Goal: Find specific page/section: Locate a particular part of the current website

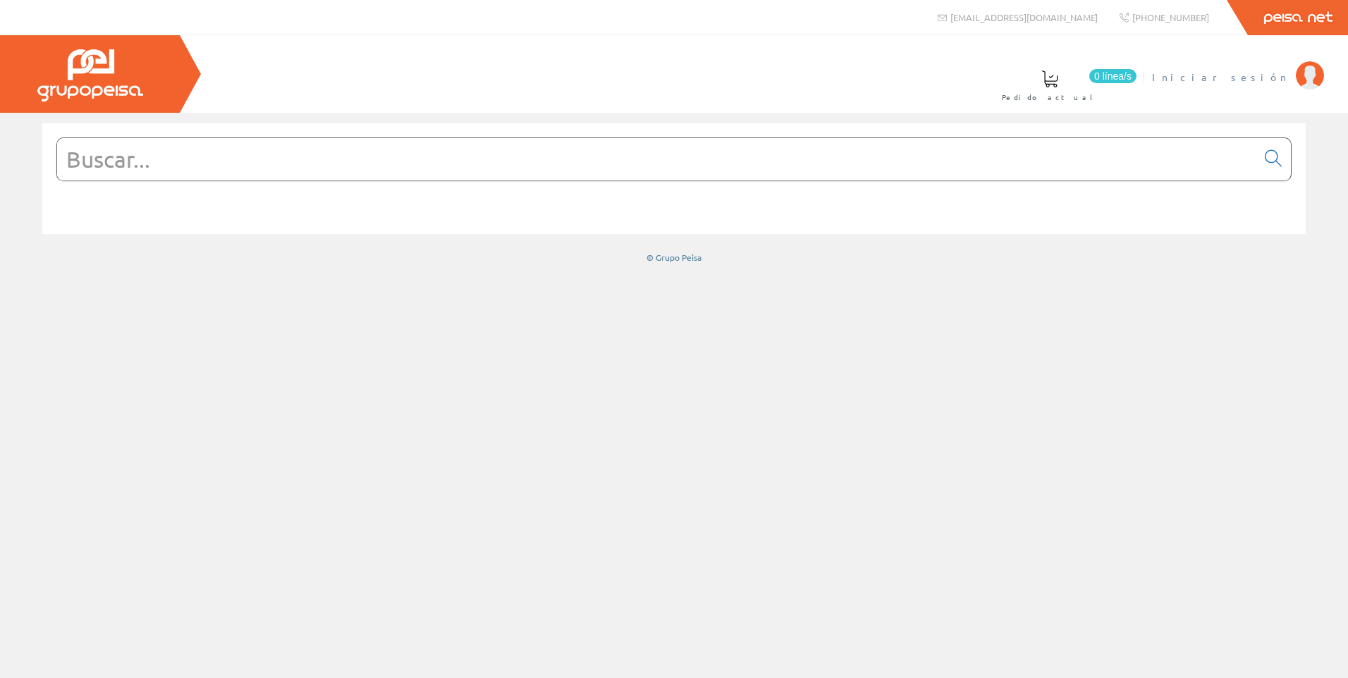
click at [1266, 78] on span "Iniciar sesión" at bounding box center [1220, 77] width 137 height 14
click at [300, 175] on input "text" at bounding box center [656, 159] width 1199 height 42
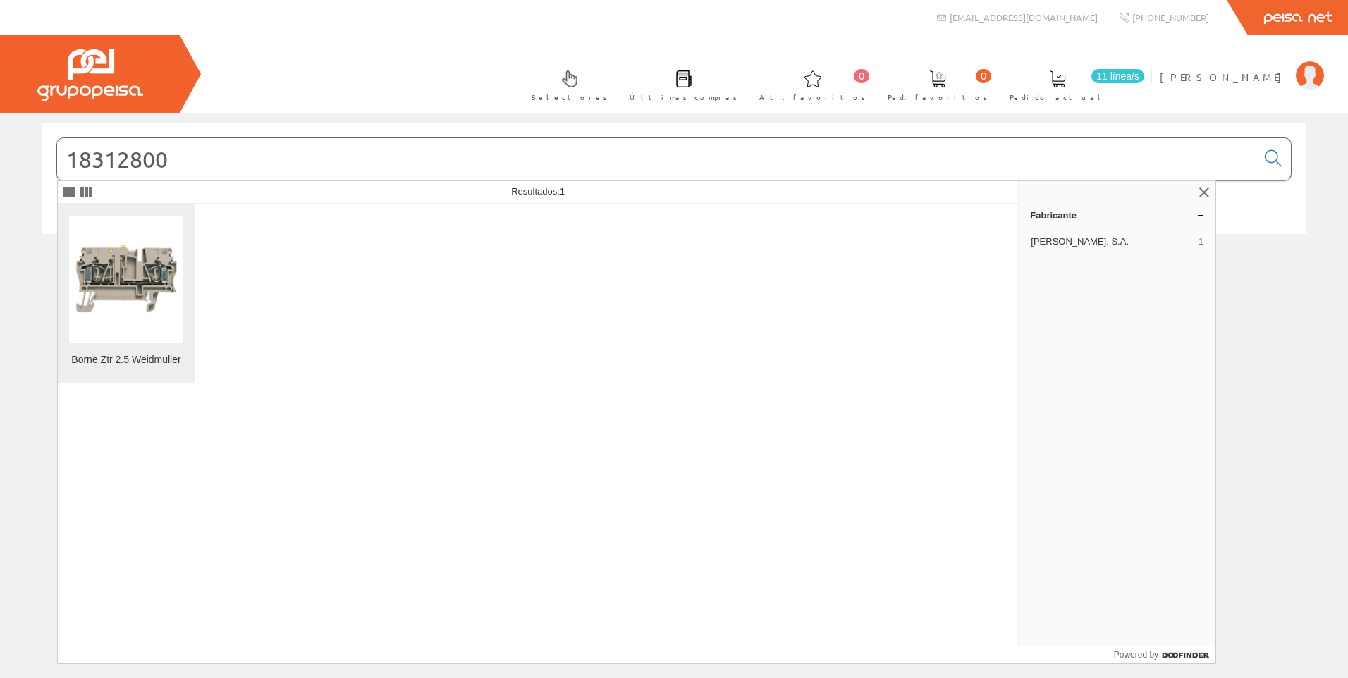
type input "18312800"
click at [155, 297] on img at bounding box center [126, 279] width 114 height 114
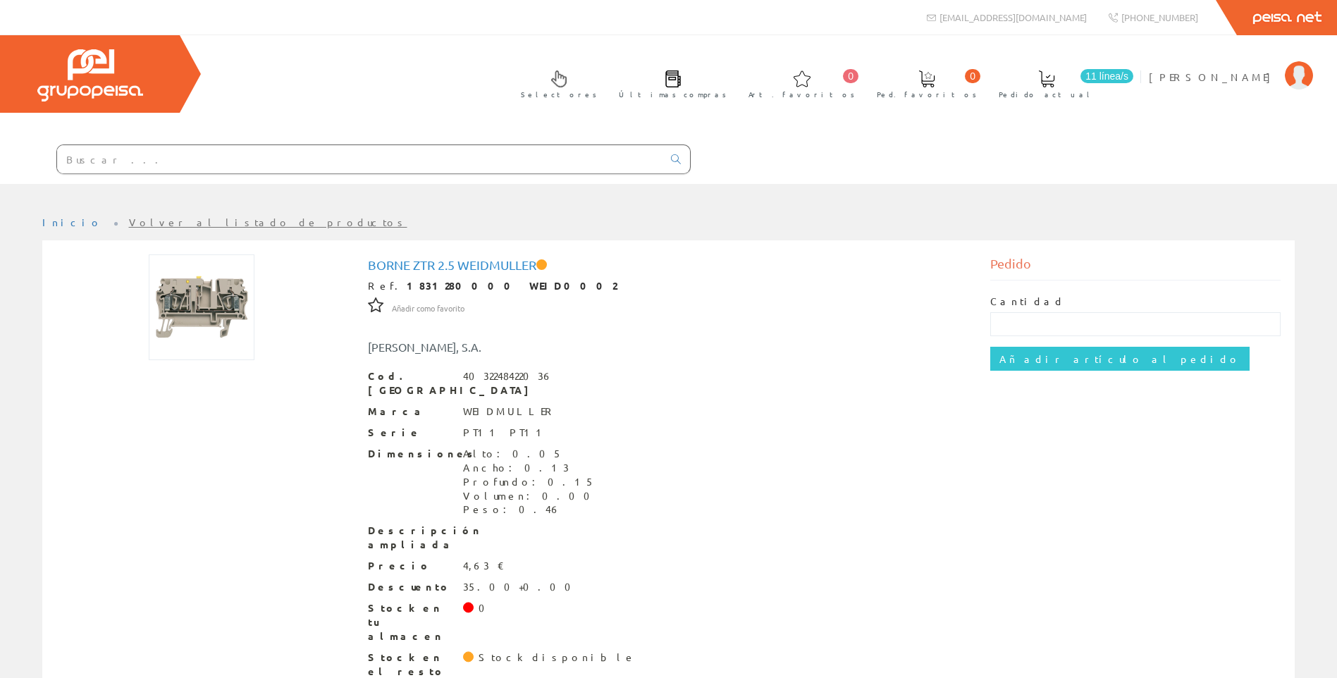
scroll to position [19, 0]
